Goal: Information Seeking & Learning: Learn about a topic

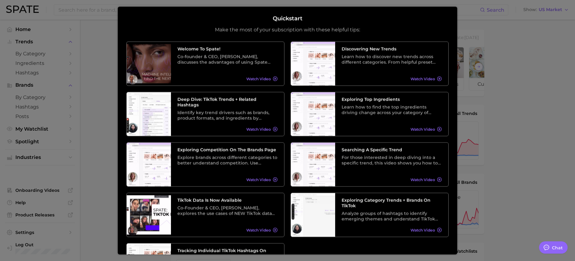
click at [522, 95] on div at bounding box center [287, 252] width 575 height 504
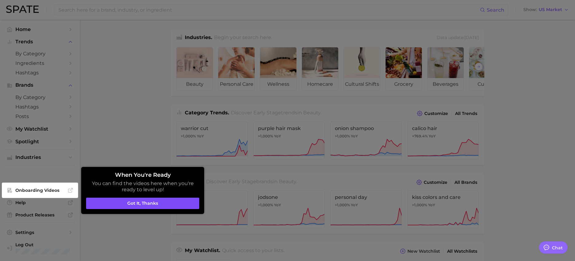
click at [150, 204] on button "Got it, thanks" at bounding box center [142, 204] width 113 height 12
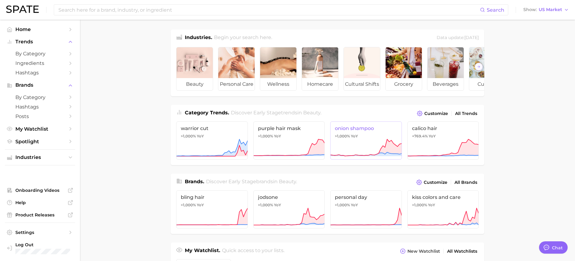
click at [345, 131] on span "onion shampoo" at bounding box center [366, 128] width 62 height 6
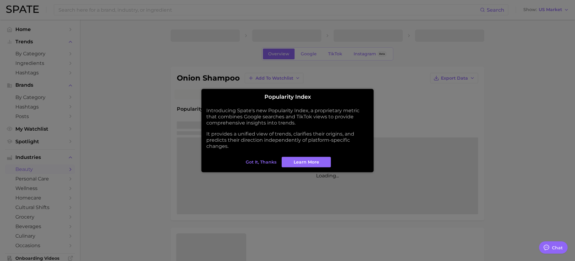
type textarea "x"
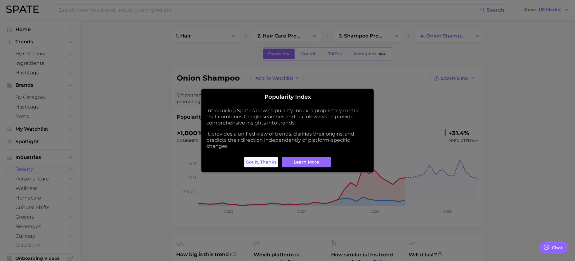
click at [263, 160] on span "Got it, thanks" at bounding box center [261, 162] width 31 height 5
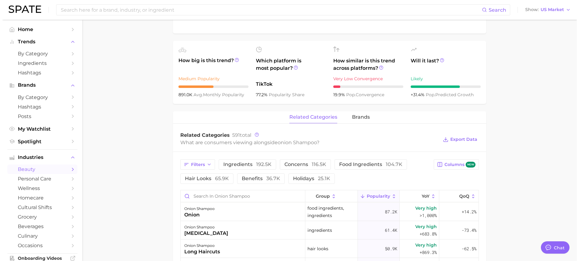
scroll to position [242, 0]
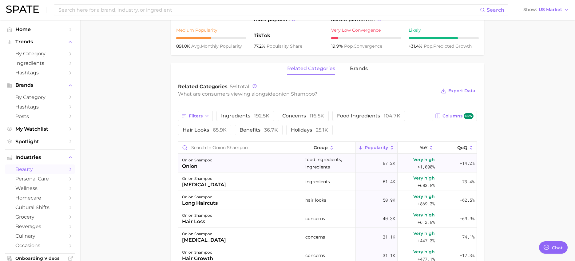
click at [238, 167] on div "onion shampoo onion" at bounding box center [240, 163] width 125 height 18
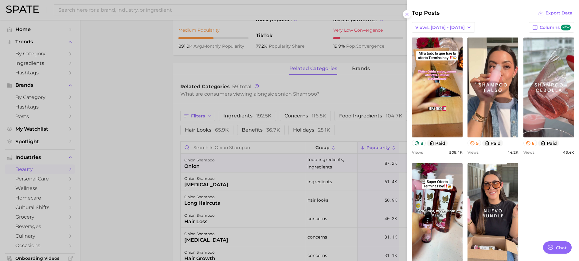
scroll to position [258, 0]
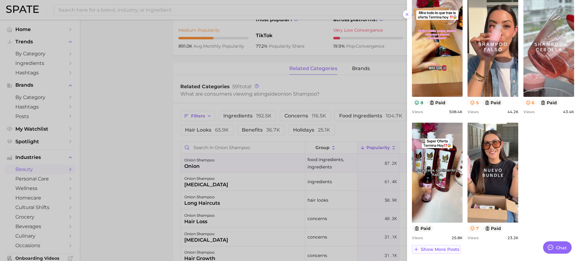
click at [431, 251] on span "Show more posts" at bounding box center [440, 249] width 38 height 5
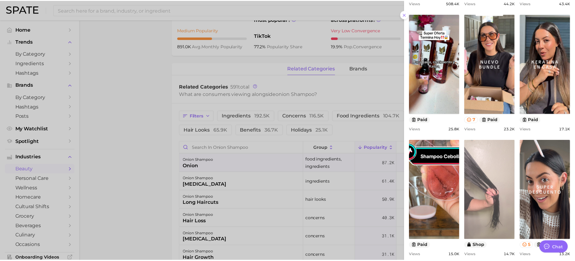
scroll to position [327, 0]
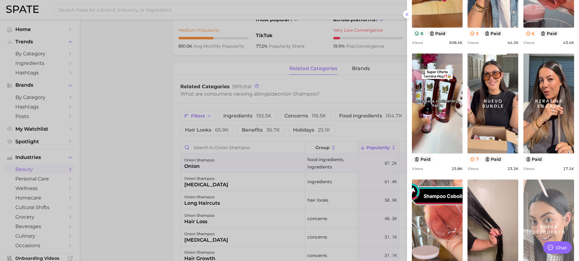
click at [542, 198] on link "view post on TikTok" at bounding box center [549, 229] width 51 height 100
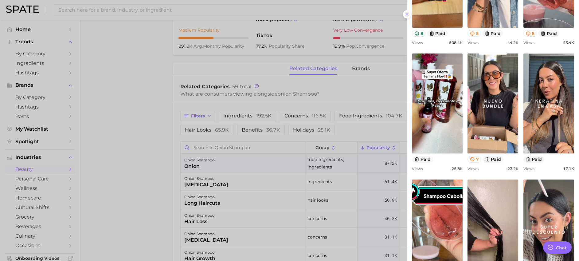
click at [115, 64] on div at bounding box center [289, 130] width 579 height 261
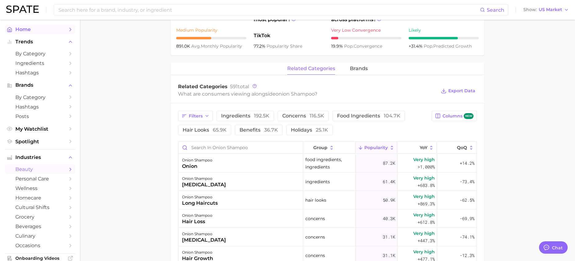
click at [26, 29] on span "Home" at bounding box center [39, 29] width 49 height 6
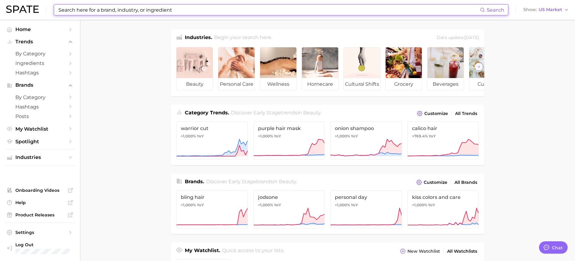
click at [123, 12] on input at bounding box center [269, 10] width 422 height 10
paste input "Nutricosmetics"
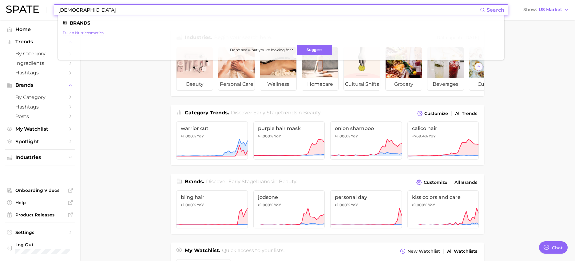
type input "Nutricosmetics"
click at [80, 34] on link "d-lab nutricosmetics" at bounding box center [83, 32] width 41 height 5
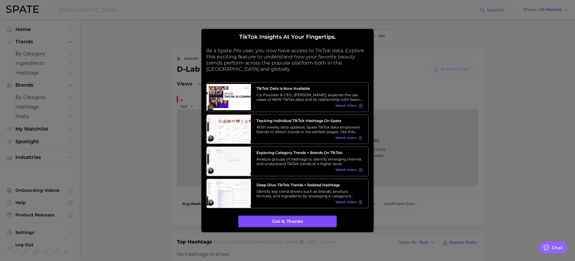
click at [303, 224] on button "Got it, thanks" at bounding box center [287, 222] width 98 height 12
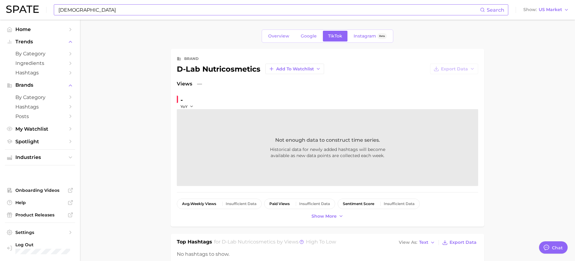
click at [79, 10] on input "Nutricosmetics" at bounding box center [269, 10] width 422 height 10
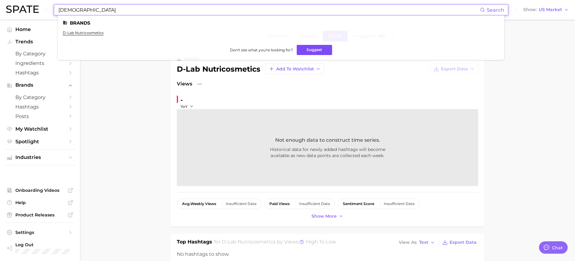
click at [302, 49] on button "Suggest" at bounding box center [314, 50] width 35 height 10
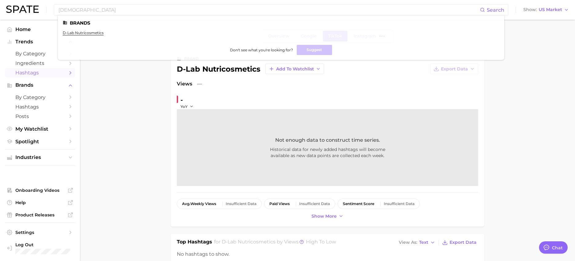
click at [32, 70] on span "Hashtags" at bounding box center [39, 73] width 49 height 6
